Goal: Information Seeking & Learning: Learn about a topic

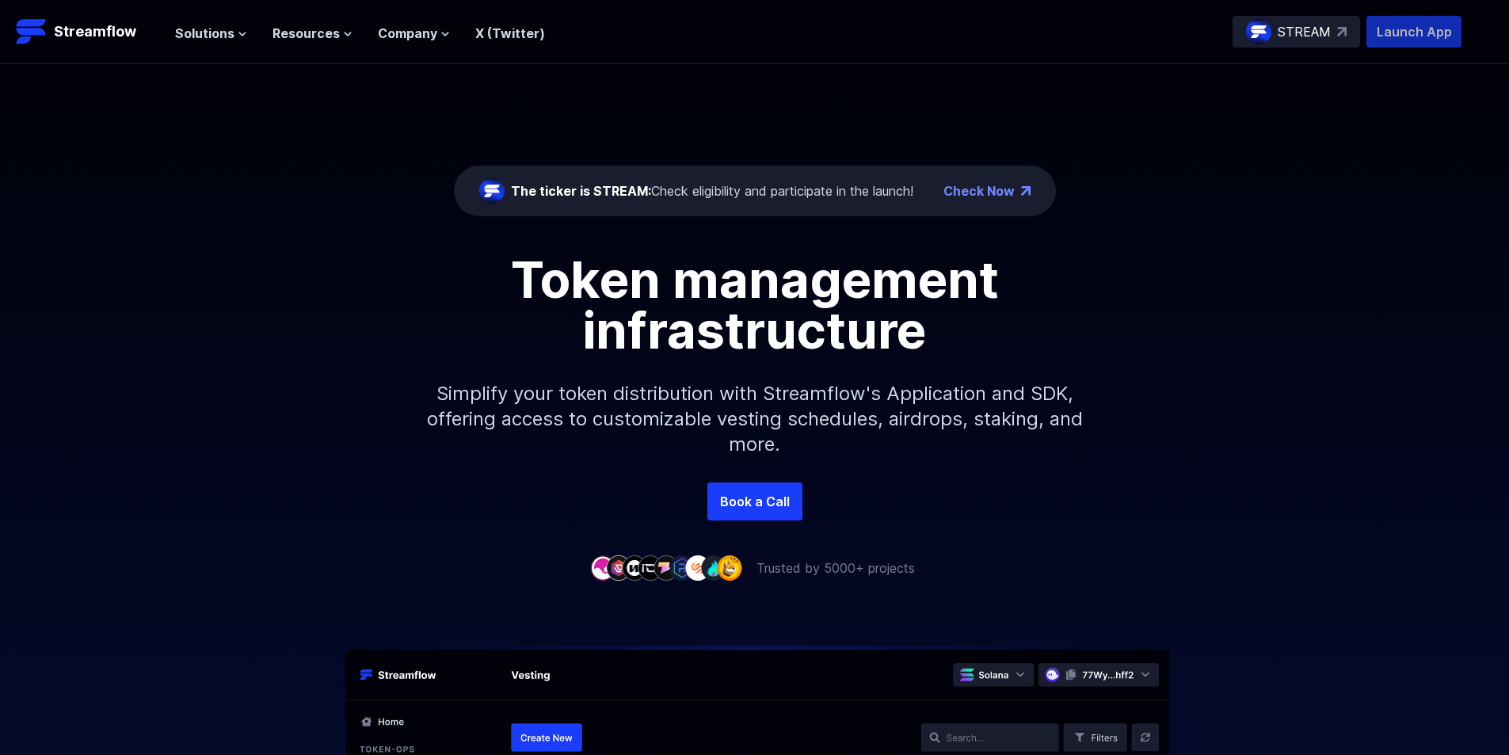
click at [1428, 30] on p "Launch App" at bounding box center [1413, 32] width 95 height 32
click at [750, 196] on div "The ticker is STREAM: Check eligibility and participate in the launch!" at bounding box center [712, 190] width 402 height 19
click at [743, 187] on div "The ticker is STREAM: Check eligibility and participate in the launch!" at bounding box center [712, 190] width 402 height 19
click at [863, 189] on div "The ticker is STREAM: Check eligibility and participate in the launch!" at bounding box center [712, 190] width 402 height 19
click at [870, 189] on div "The ticker is STREAM: Check eligibility and participate in the launch!" at bounding box center [712, 190] width 402 height 19
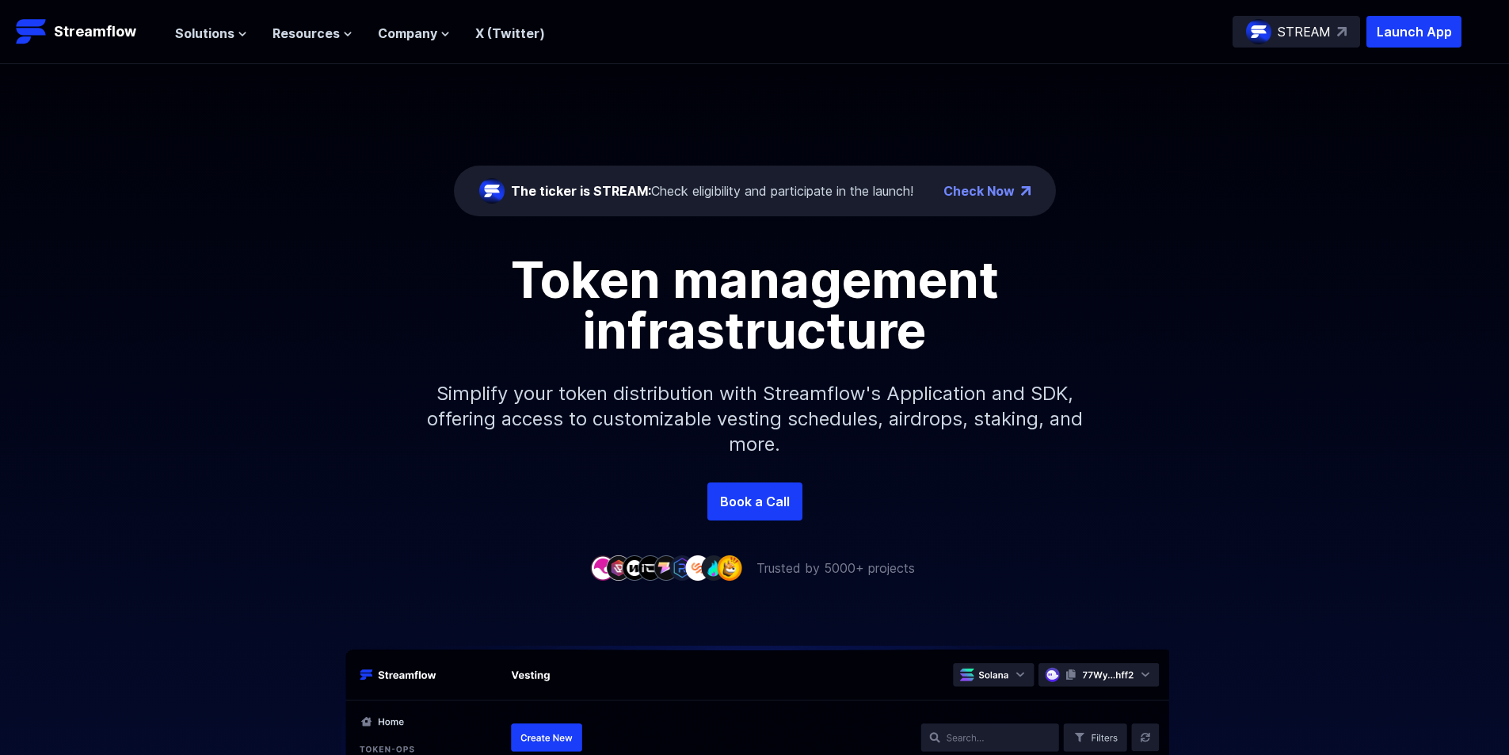
click at [989, 192] on link "Check Now" at bounding box center [978, 190] width 71 height 19
click at [786, 192] on div "The ticker is STREAM: Check eligibility and participate in the launch!" at bounding box center [712, 190] width 402 height 19
click at [718, 192] on div "The ticker is STREAM: Check eligibility and participate in the launch!" at bounding box center [712, 190] width 402 height 19
click at [729, 193] on div "The ticker is STREAM: Check eligibility and participate in the launch!" at bounding box center [712, 190] width 402 height 19
click at [93, 37] on p "Streamflow" at bounding box center [95, 32] width 82 height 22
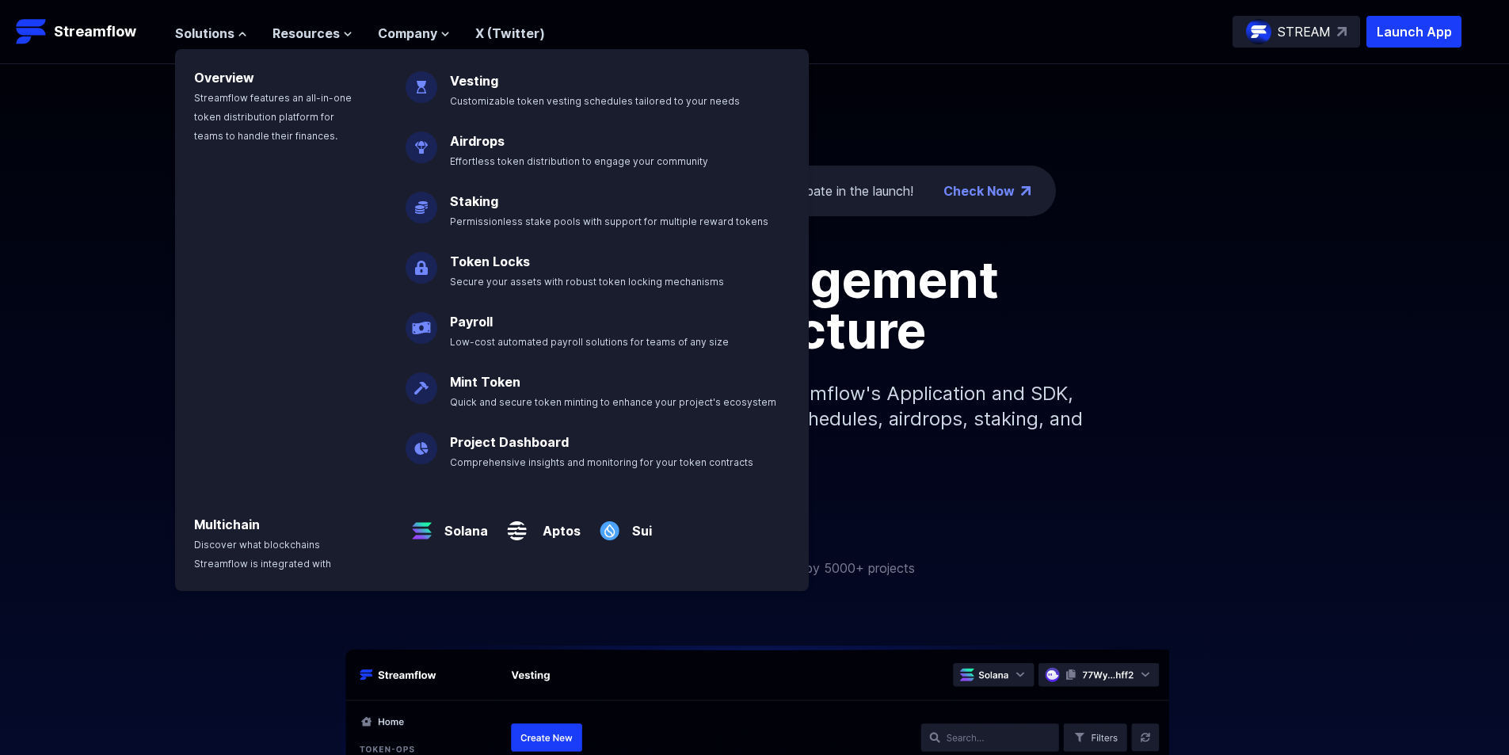
click at [233, 38] on button "Solutions" at bounding box center [211, 33] width 72 height 19
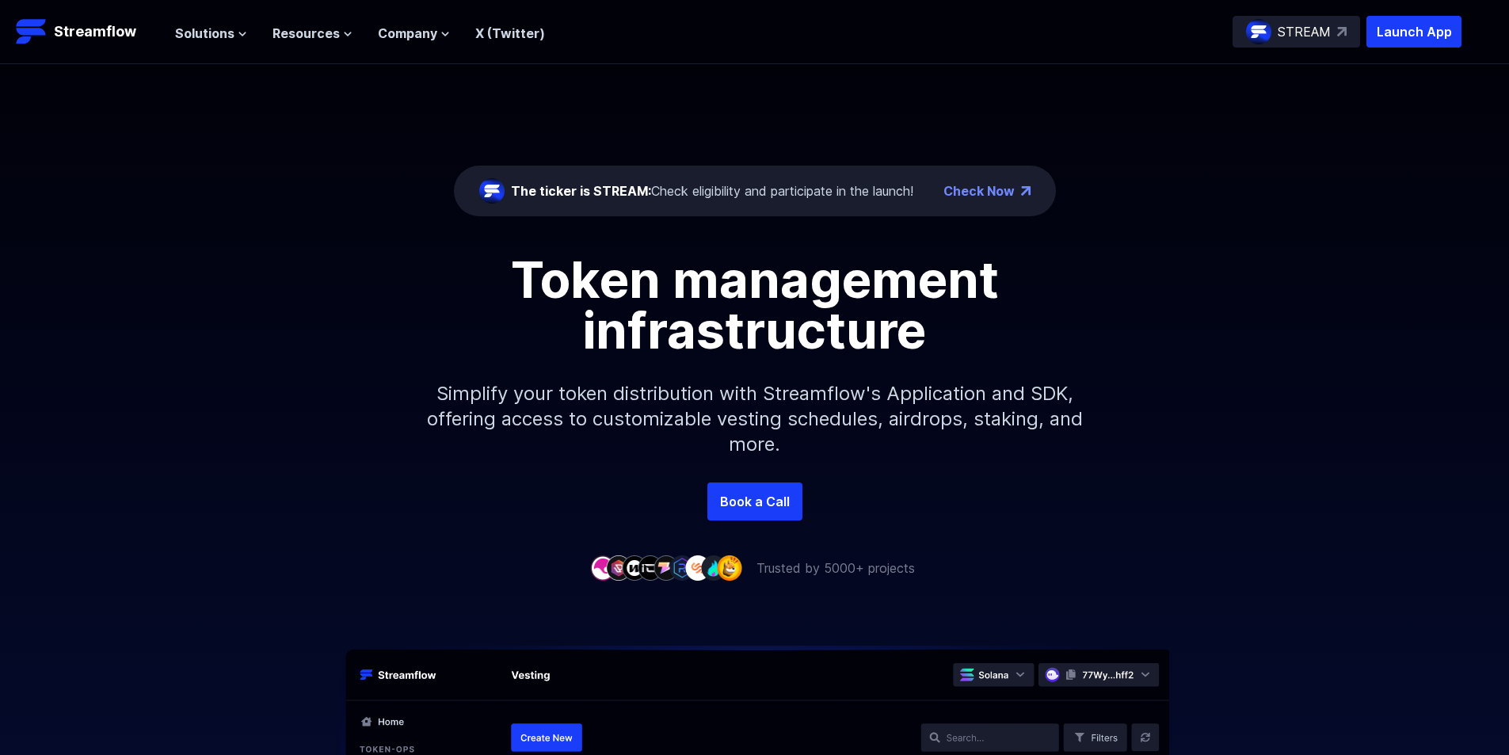
click at [1247, 341] on div "Token management infrastructure Simplify your token distribution with Streamflo…" at bounding box center [754, 368] width 1509 height 228
